Goal: Information Seeking & Learning: Learn about a topic

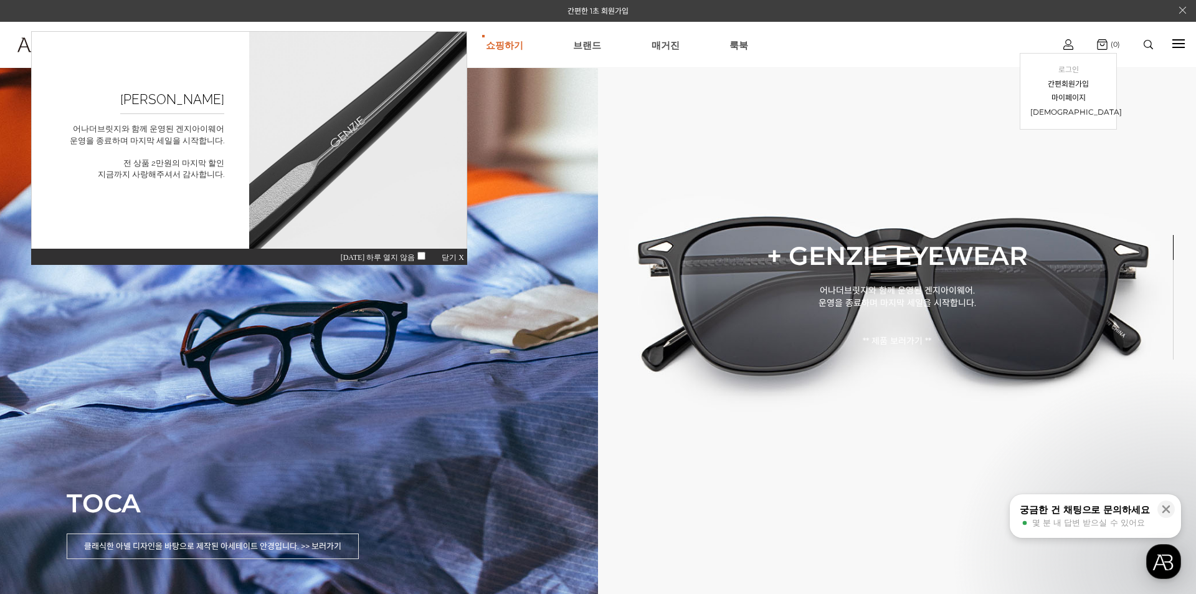
click at [1064, 67] on link "로그인" at bounding box center [1068, 70] width 76 height 14
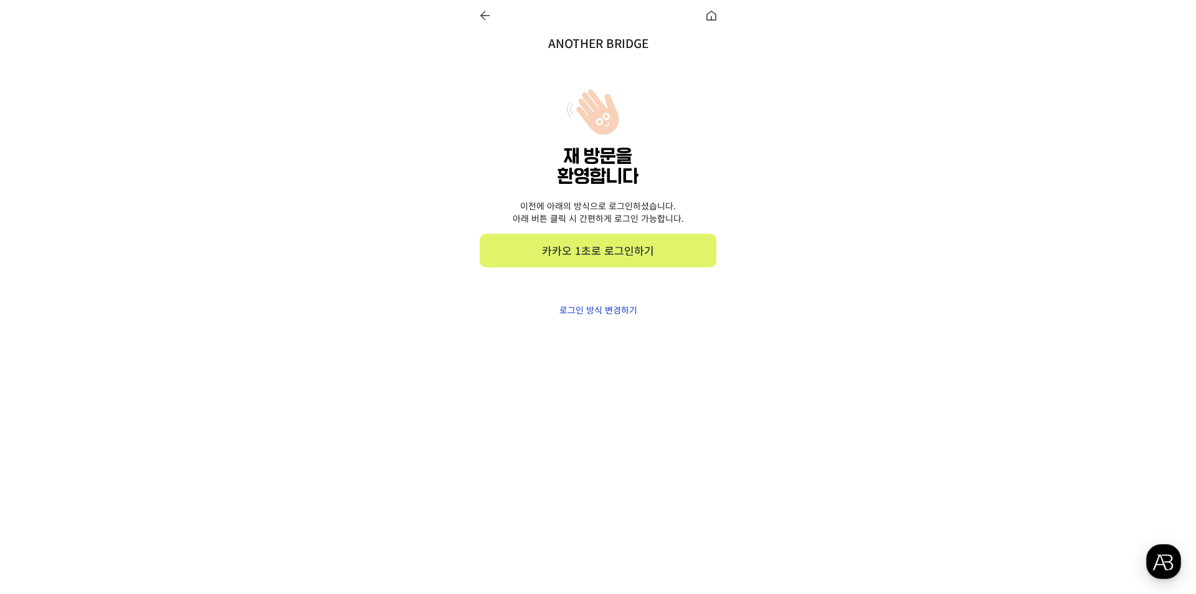
click at [607, 250] on link "카카오 1초로 로그인하기" at bounding box center [598, 251] width 237 height 34
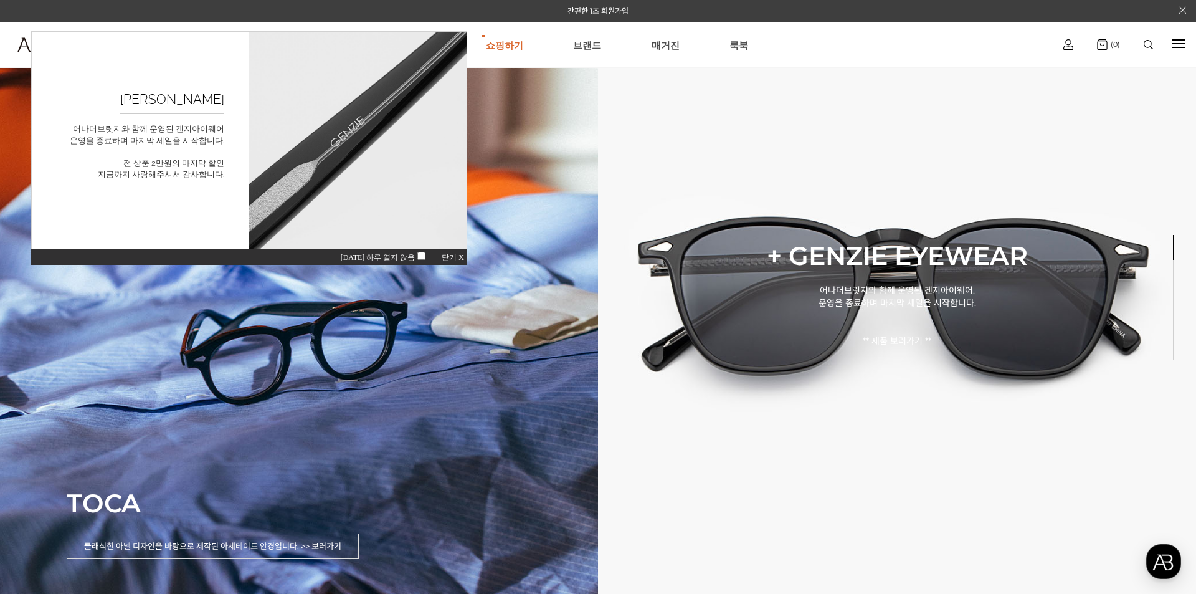
click at [1174, 43] on div at bounding box center [1178, 43] width 12 height 1
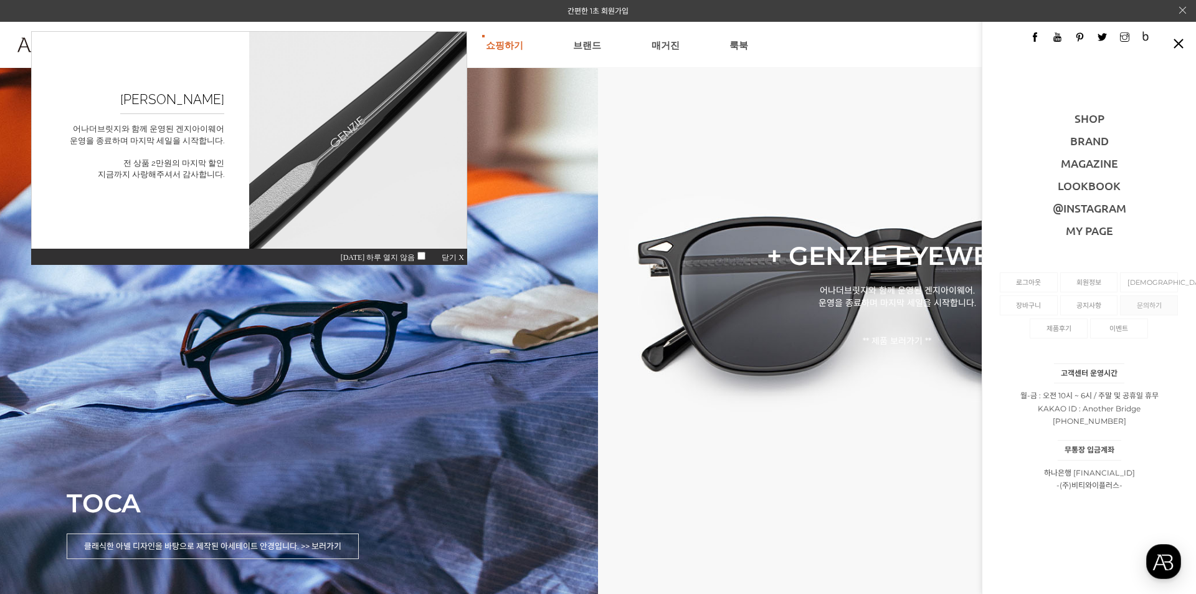
click at [1156, 304] on link "문의하기" at bounding box center [1148, 305] width 43 height 19
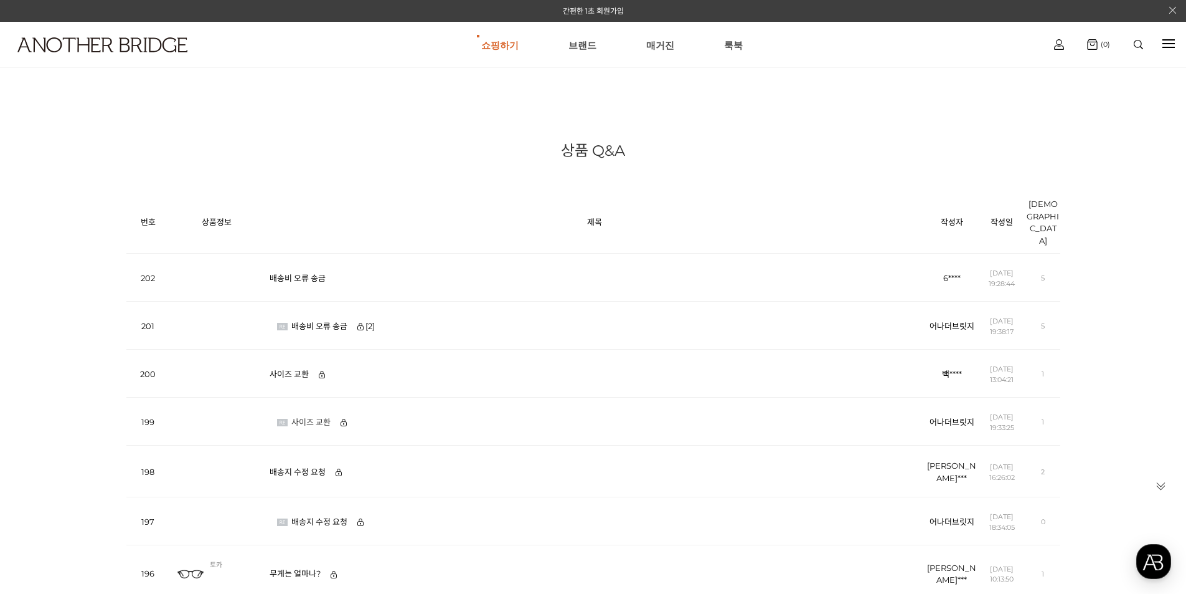
click at [303, 417] on link "사이즈 교환" at bounding box center [313, 422] width 45 height 10
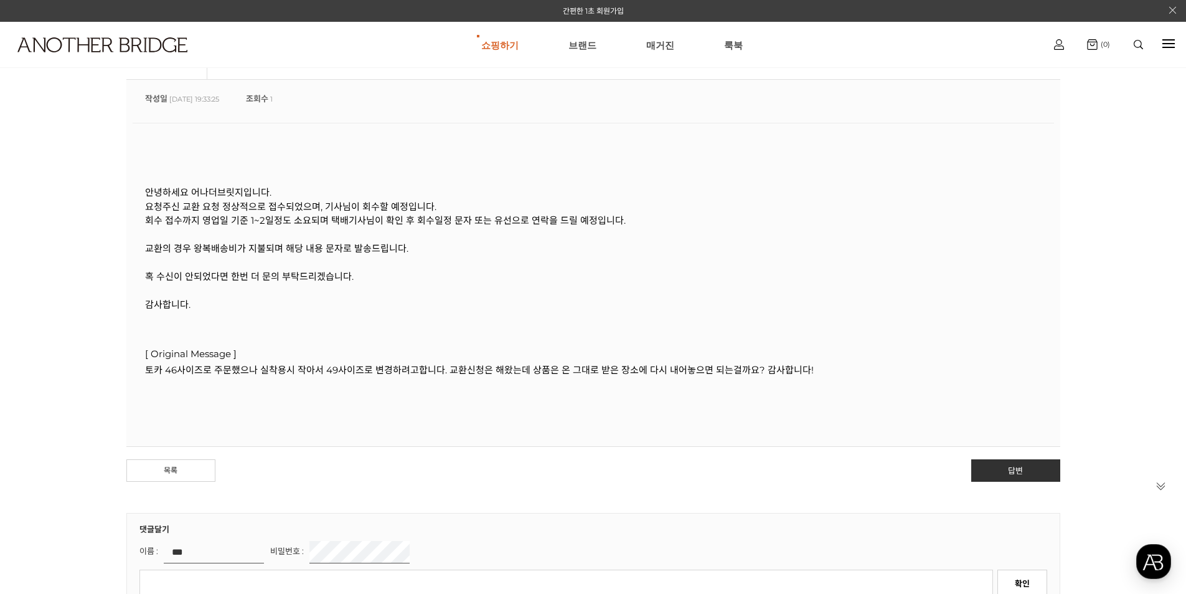
scroll to position [311, 0]
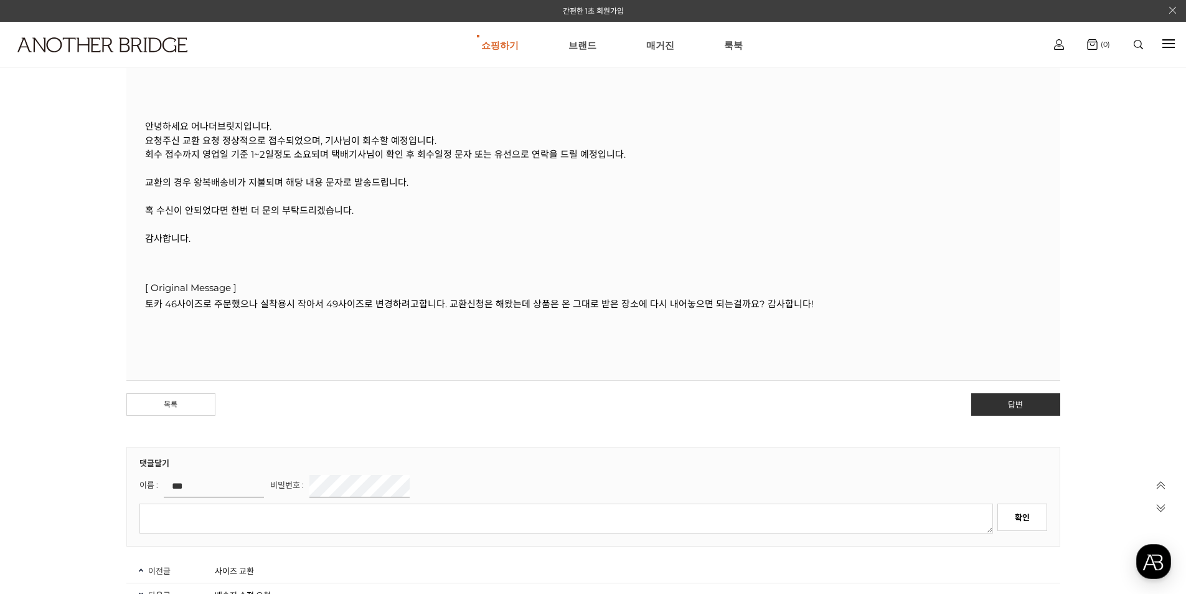
click at [326, 522] on textarea at bounding box center [567, 518] width 854 height 30
type textarea "**********"
click at [1017, 526] on link "확인" at bounding box center [1023, 516] width 50 height 27
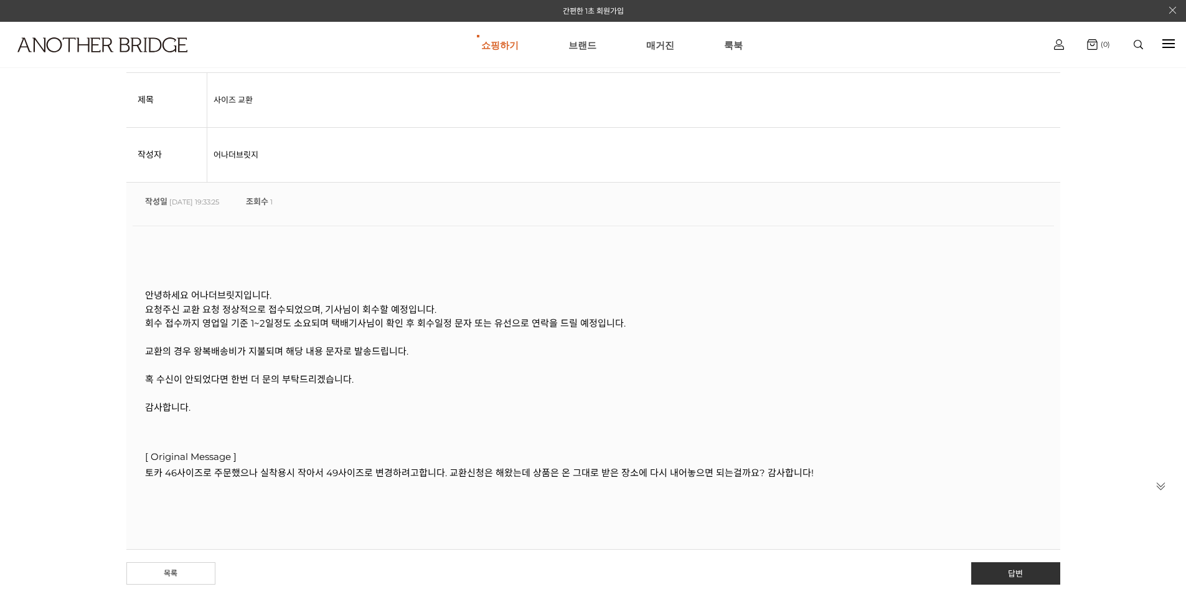
scroll to position [62, 0]
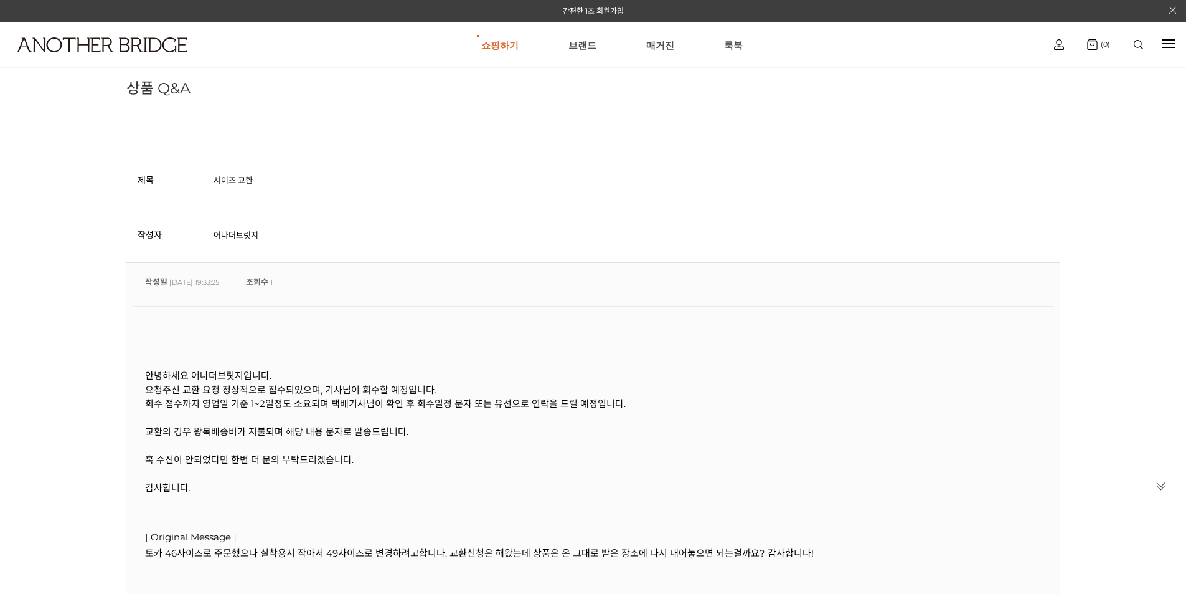
click at [1169, 49] on div at bounding box center [1169, 44] width 12 height 14
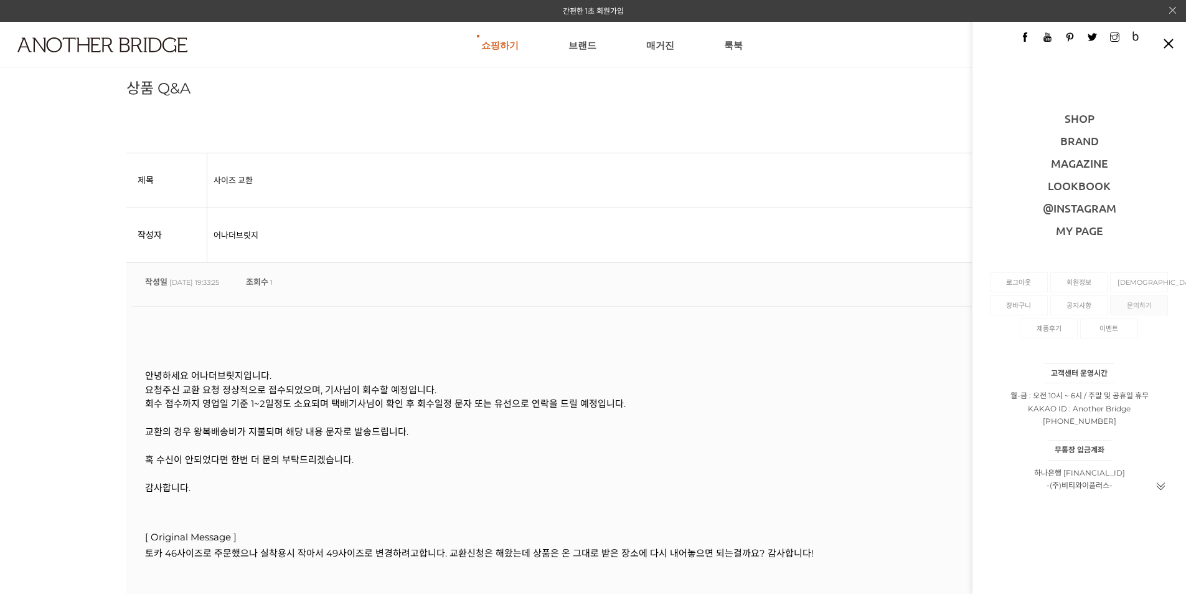
click at [1146, 303] on link "문의하기" at bounding box center [1139, 305] width 43 height 19
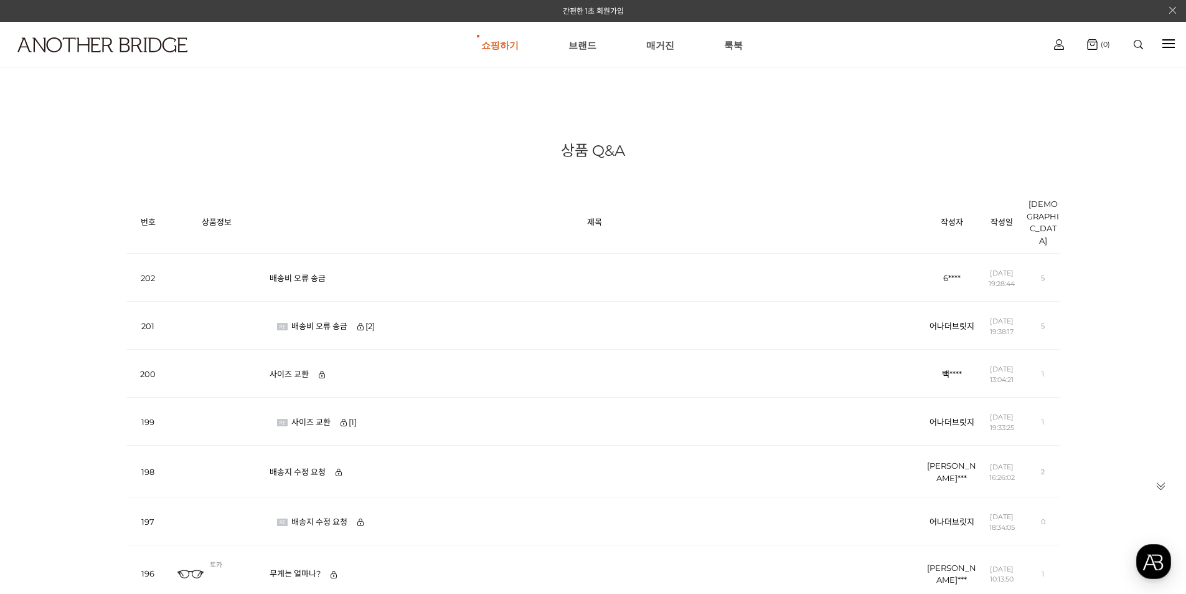
click at [300, 253] on td "배송비 오류 송금" at bounding box center [594, 277] width 663 height 48
click at [300, 273] on link "배송비 오류 송금" at bounding box center [301, 278] width 62 height 10
